Goal: Check status: Check status

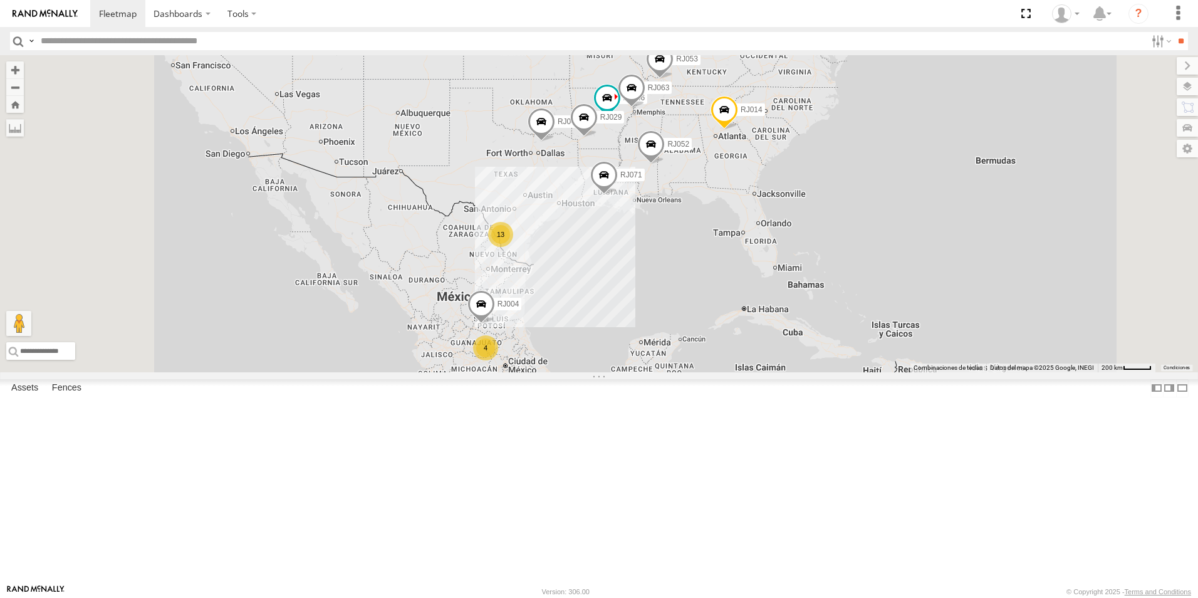
click at [157, 47] on input "text" at bounding box center [591, 41] width 1110 height 18
type input "*****"
click at [1174, 32] on input "**" at bounding box center [1181, 41] width 14 height 18
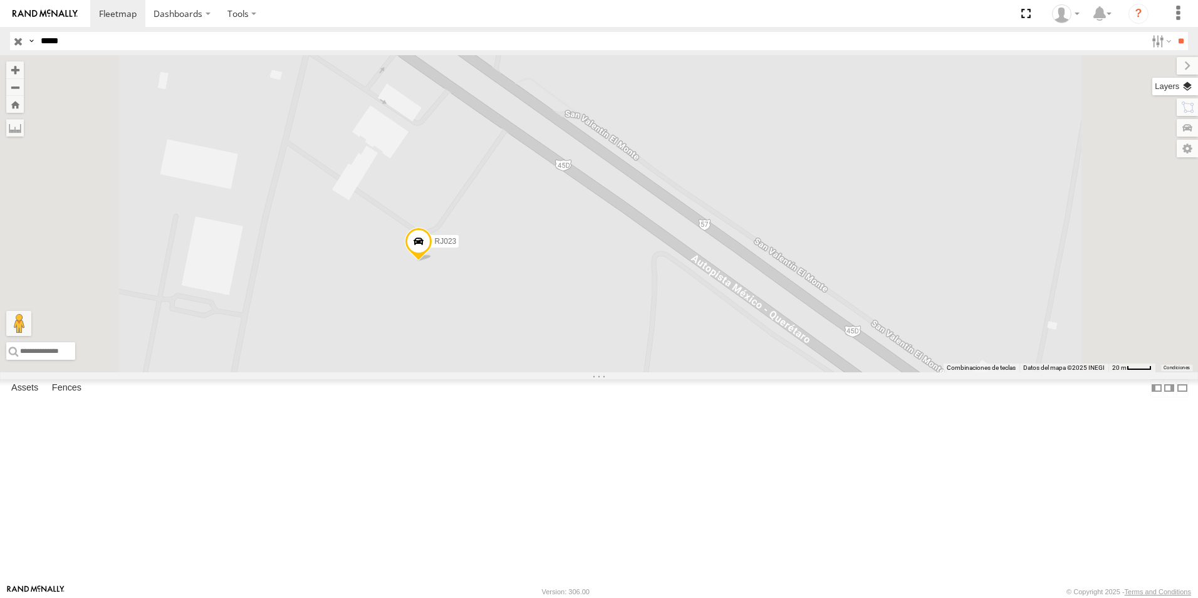
click at [1194, 88] on label at bounding box center [1175, 87] width 46 height 18
click at [0, 0] on span "Basemaps" at bounding box center [0, 0] width 0 height 0
click at [0, 0] on span "Satellite" at bounding box center [0, 0] width 0 height 0
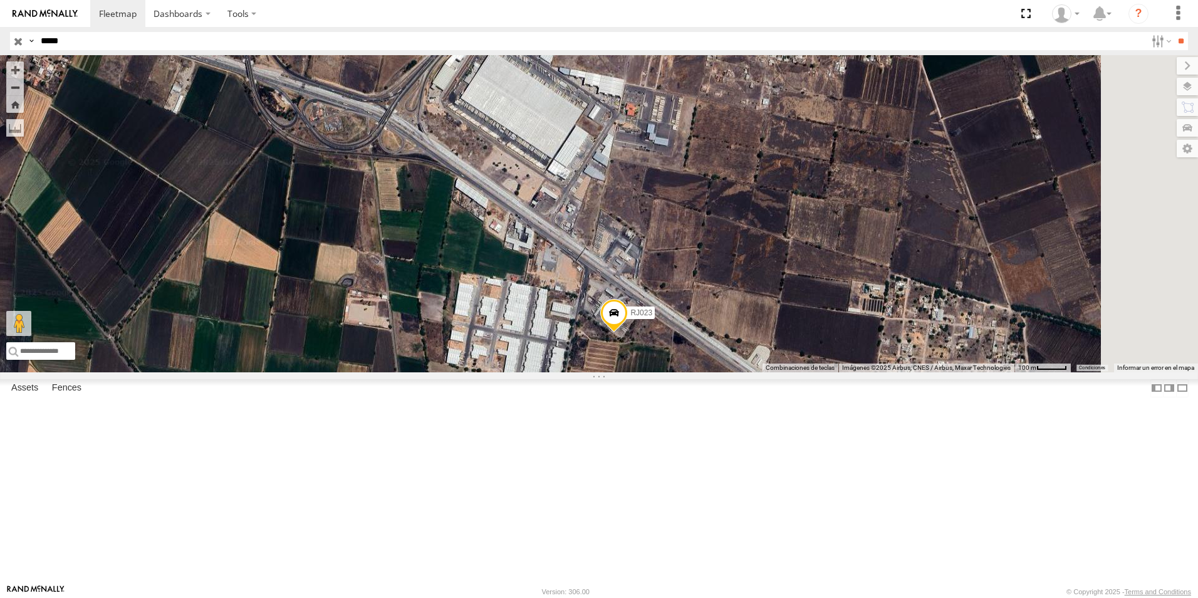
drag, startPoint x: 782, startPoint y: 449, endPoint x: 724, endPoint y: 434, distance: 60.2
click at [728, 372] on div "RJ023" at bounding box center [599, 213] width 1198 height 317
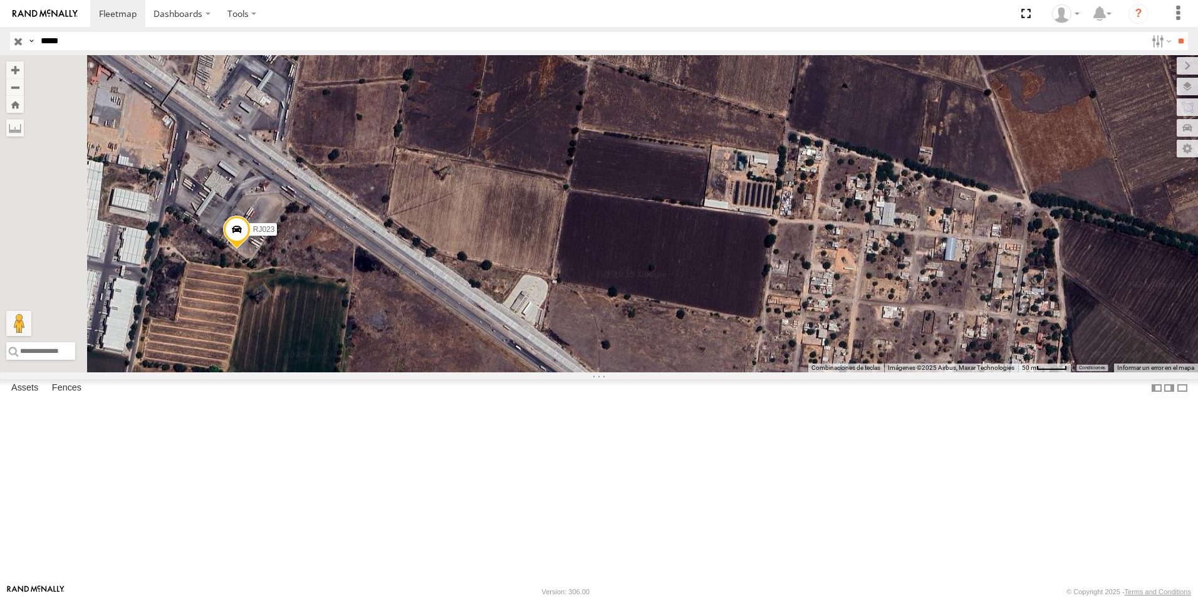
drag, startPoint x: 451, startPoint y: 410, endPoint x: 652, endPoint y: 385, distance: 202.0
click at [652, 372] on div "RJ023" at bounding box center [599, 213] width 1198 height 317
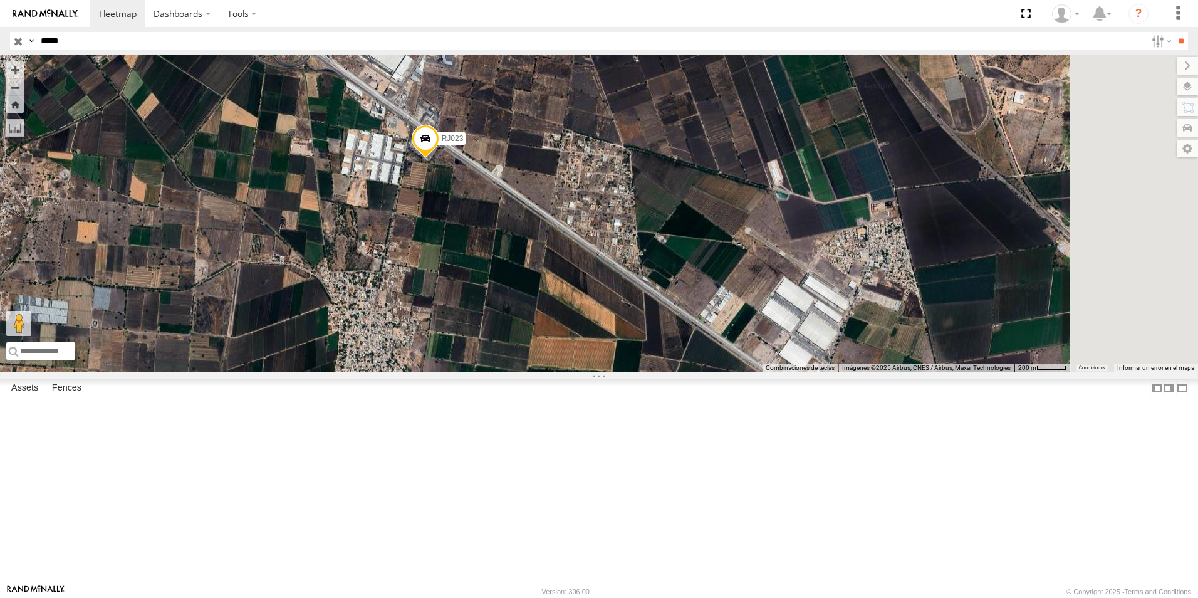
drag, startPoint x: 834, startPoint y: 382, endPoint x: 750, endPoint y: 308, distance: 111.5
click at [750, 312] on div "RJ023" at bounding box center [599, 213] width 1198 height 317
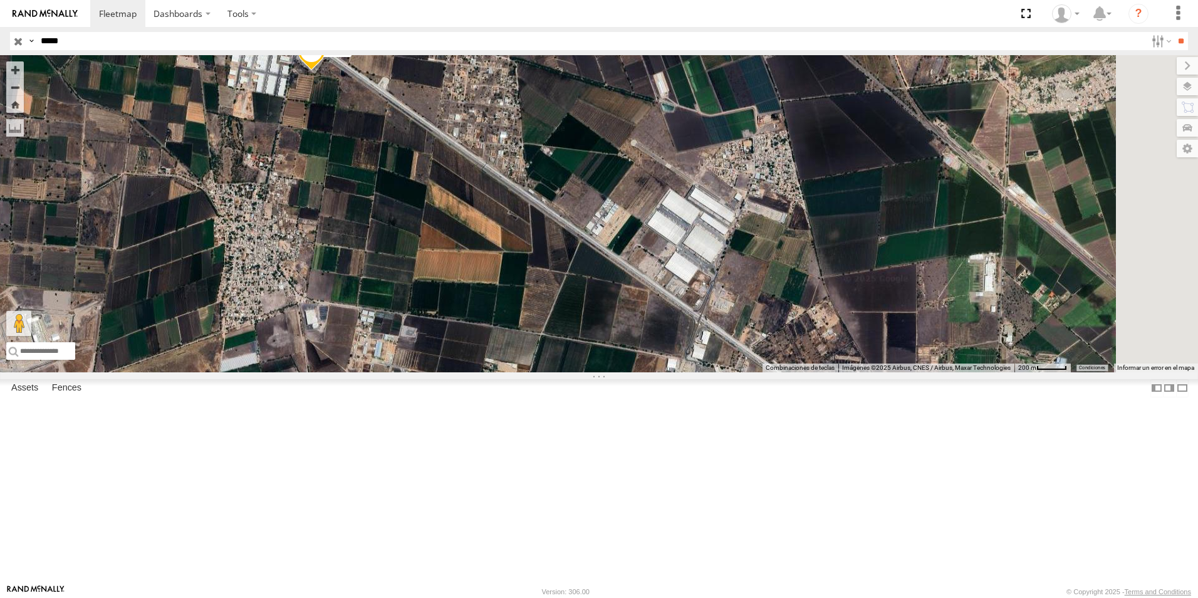
drag, startPoint x: 881, startPoint y: 357, endPoint x: 751, endPoint y: 261, distance: 161.8
click at [751, 261] on div "RJ023" at bounding box center [599, 213] width 1198 height 317
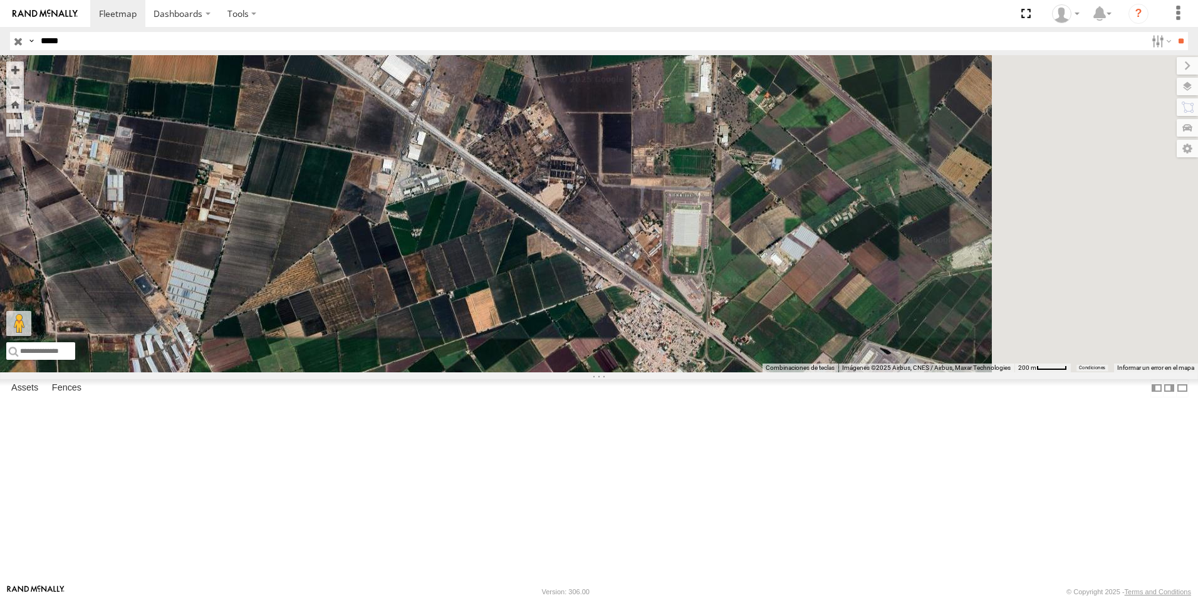
drag, startPoint x: 671, startPoint y: 331, endPoint x: 599, endPoint y: 260, distance: 101.5
click at [599, 260] on div "RJ023" at bounding box center [599, 213] width 1198 height 317
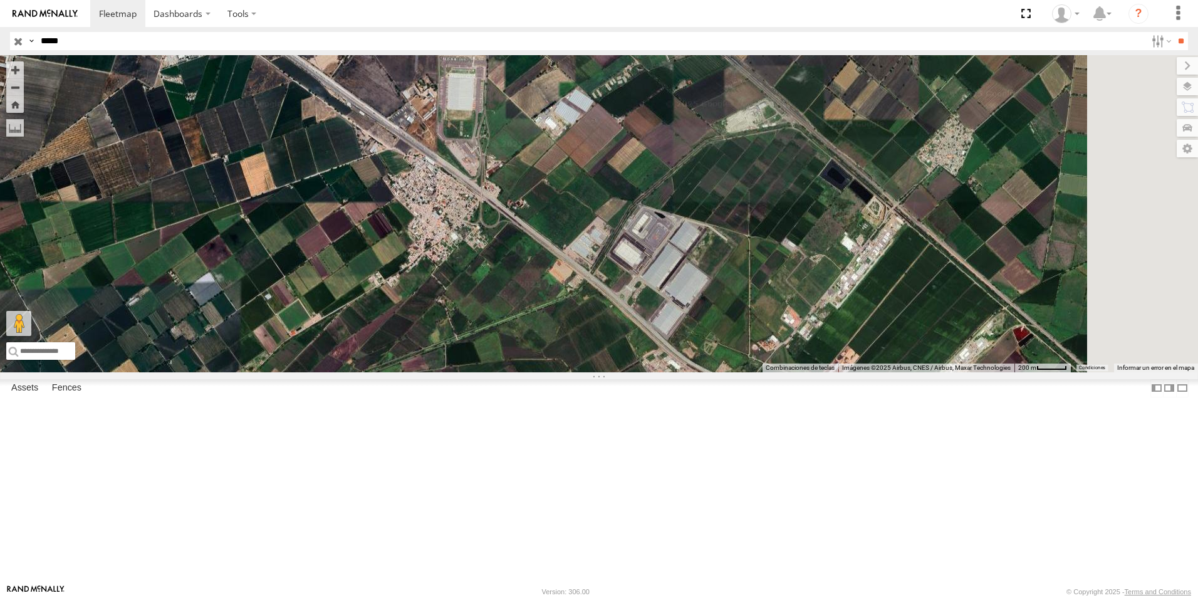
drag, startPoint x: 808, startPoint y: 392, endPoint x: 619, endPoint y: 295, distance: 212.7
click at [620, 298] on div "RJ023" at bounding box center [599, 213] width 1198 height 317
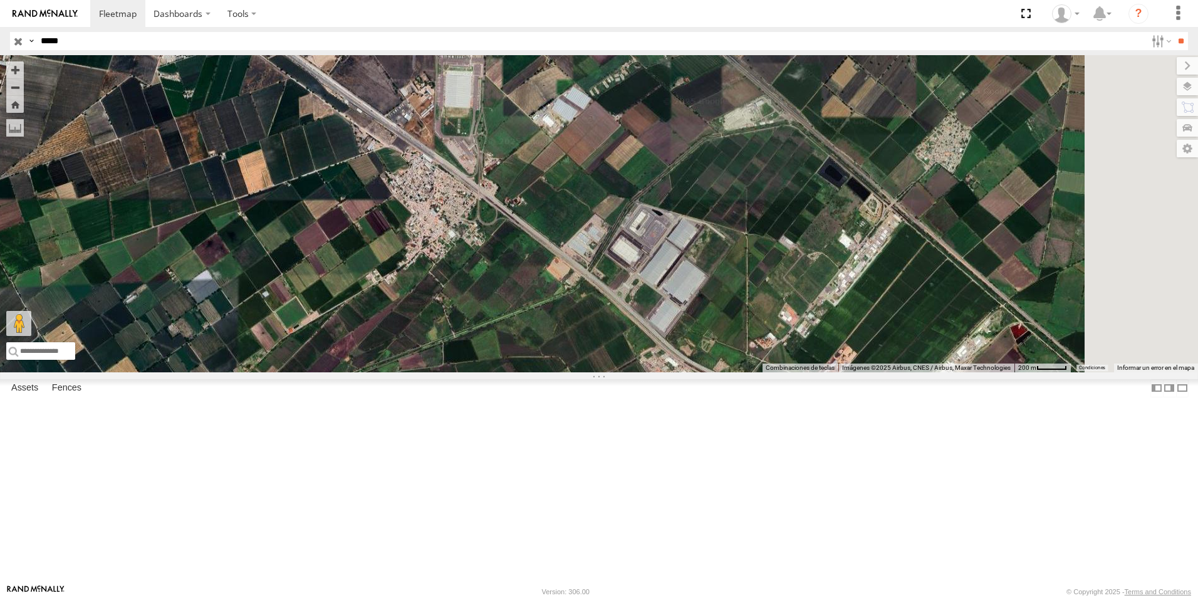
drag, startPoint x: 748, startPoint y: 387, endPoint x: 738, endPoint y: 381, distance: 11.5
click at [738, 372] on div "RJ023" at bounding box center [599, 213] width 1198 height 317
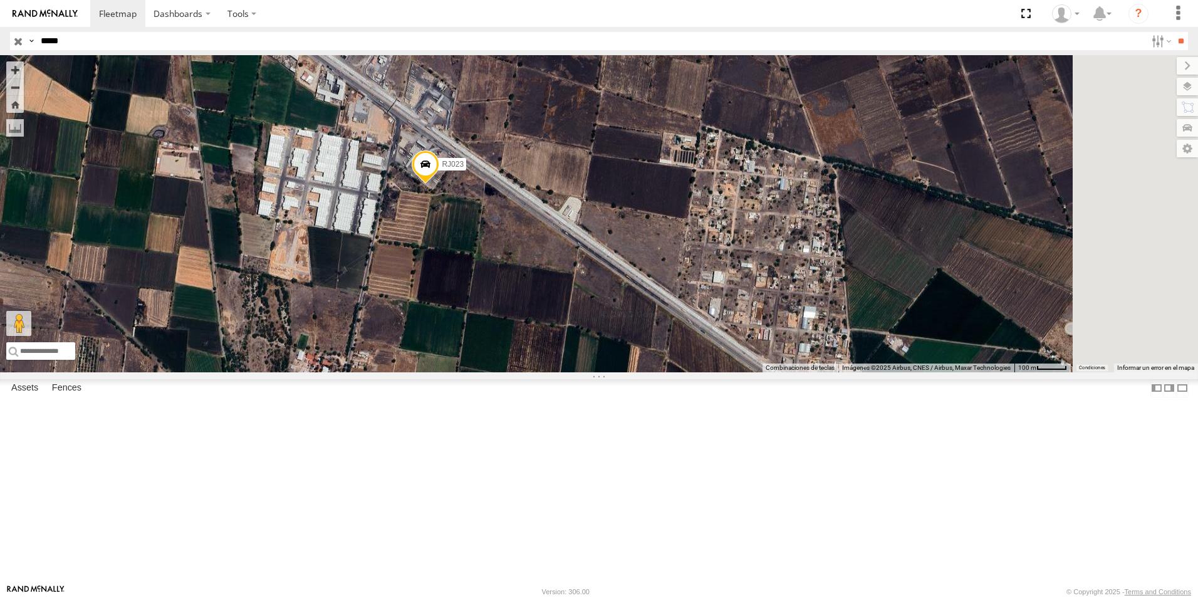
drag, startPoint x: 643, startPoint y: 352, endPoint x: 355, endPoint y: 267, distance: 300.6
click at [355, 267] on div "RJ023" at bounding box center [599, 213] width 1198 height 317
